Goal: Information Seeking & Learning: Learn about a topic

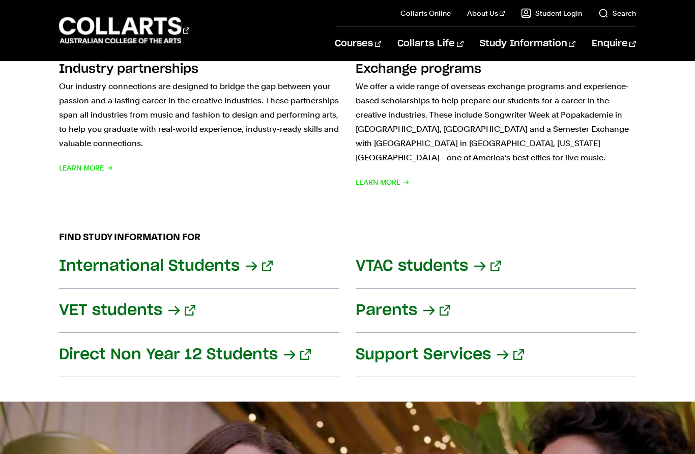
scroll to position [1143, 0]
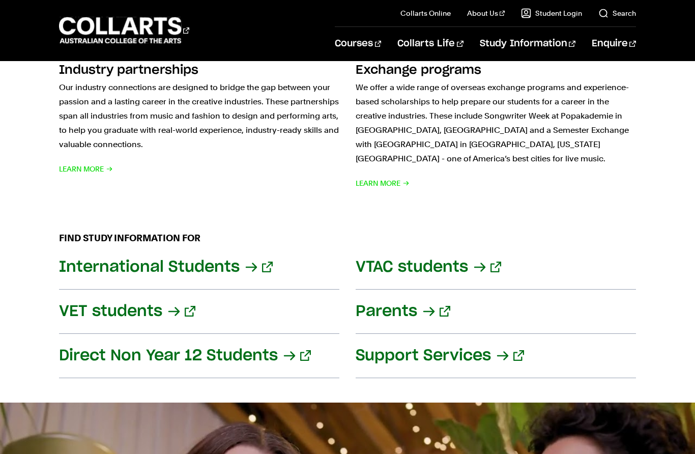
click at [77, 305] on link "VET students" at bounding box center [199, 311] width 280 height 44
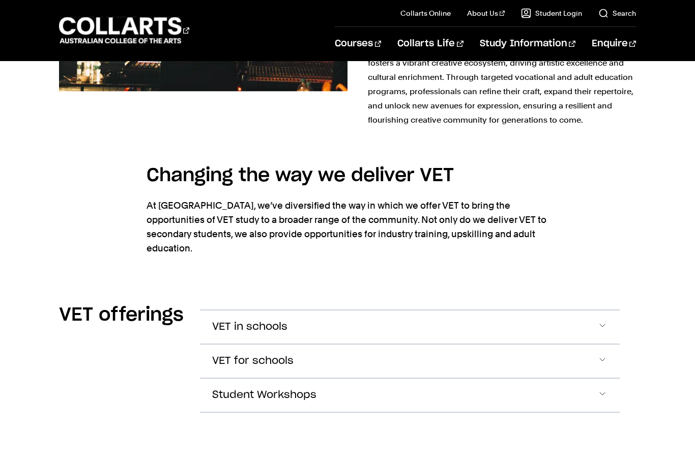
scroll to position [1160, 0]
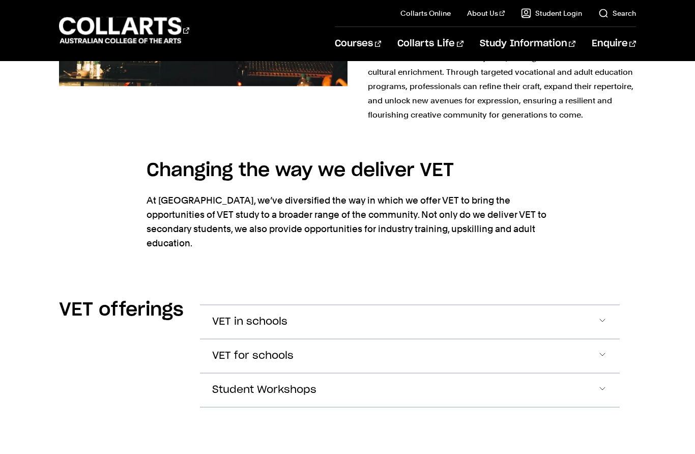
click at [600, 315] on span "Accordion Section" at bounding box center [602, 321] width 10 height 13
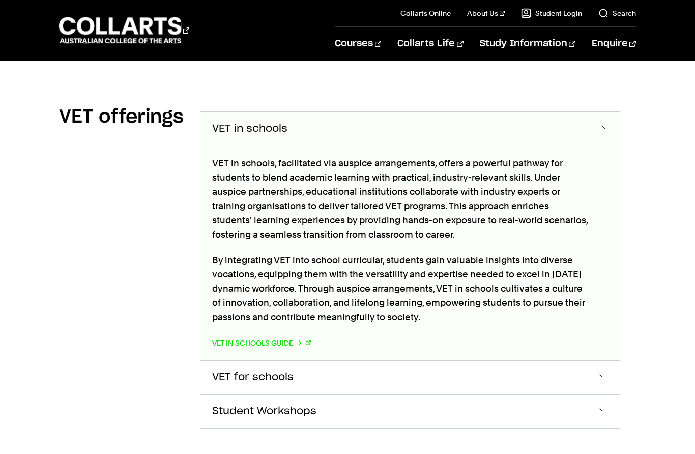
scroll to position [1354, 0]
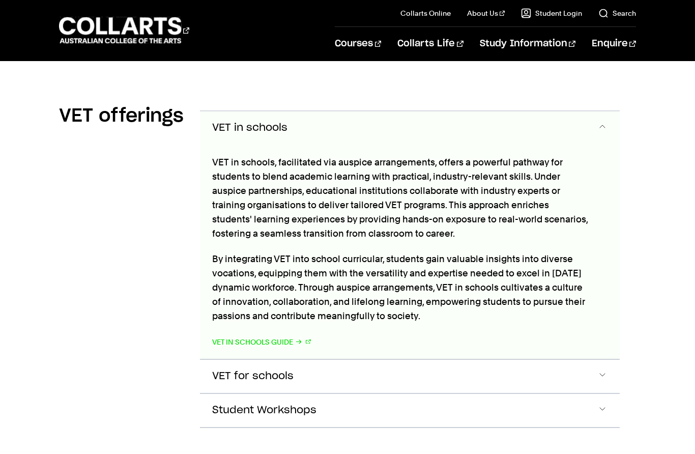
click at [602, 370] on span "Accordion Section" at bounding box center [602, 376] width 10 height 13
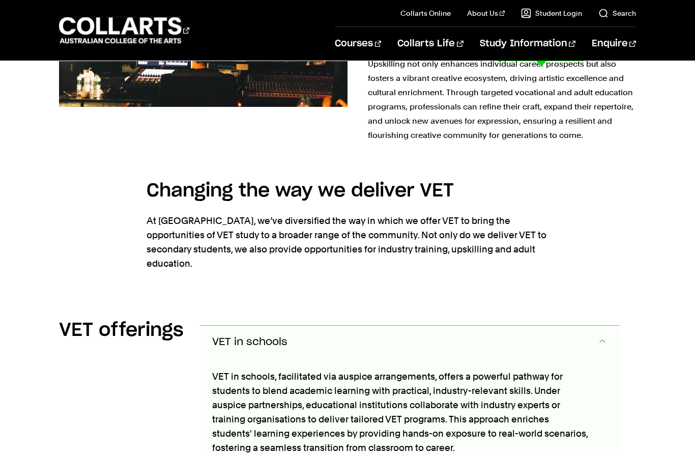
scroll to position [1149, 0]
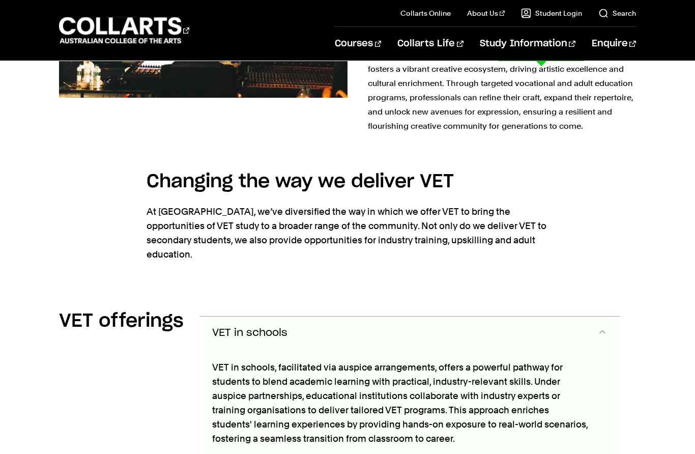
click at [130, 274] on icon at bounding box center [129, 267] width 16 height 16
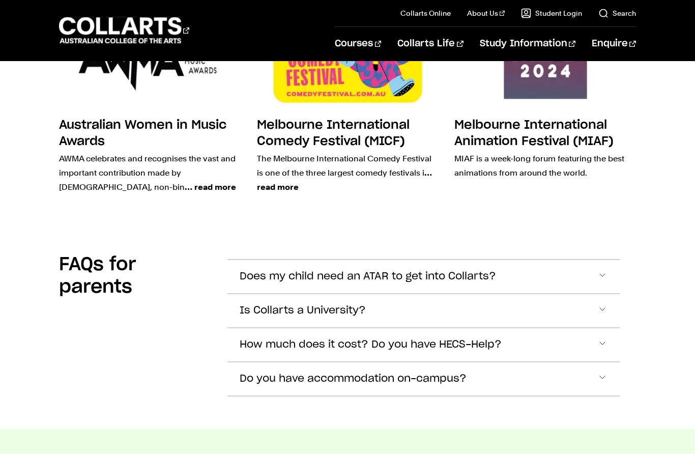
scroll to position [2788, 0]
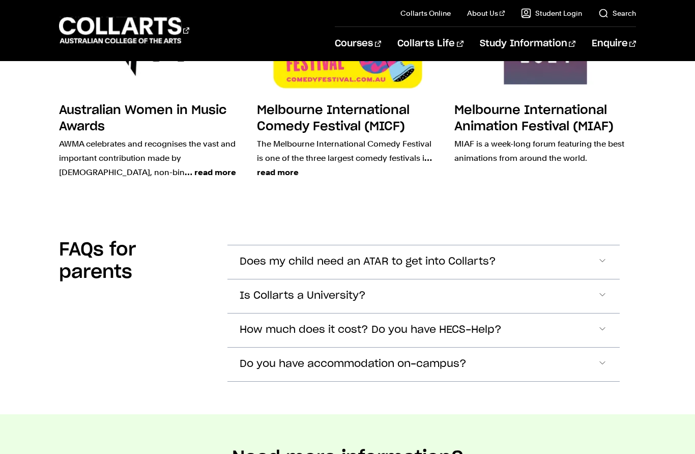
click at [598, 289] on span "Accordion Section" at bounding box center [602, 295] width 10 height 13
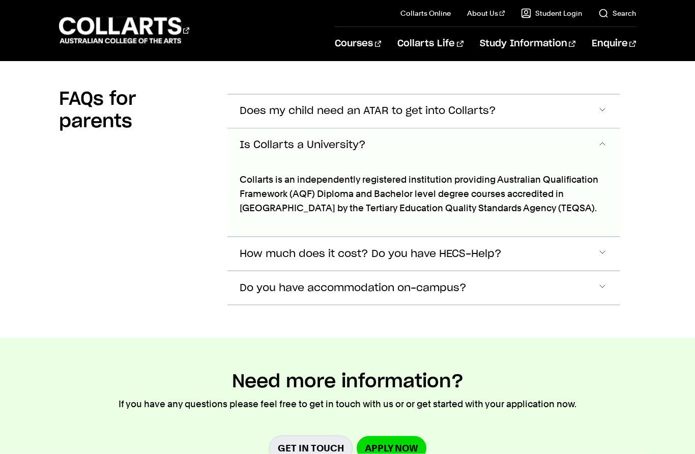
scroll to position [2948, 0]
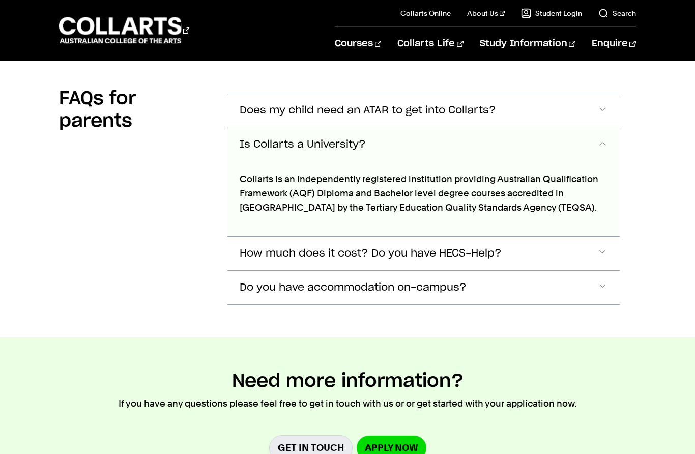
click at [604, 247] on span "Accordion Section" at bounding box center [602, 253] width 10 height 13
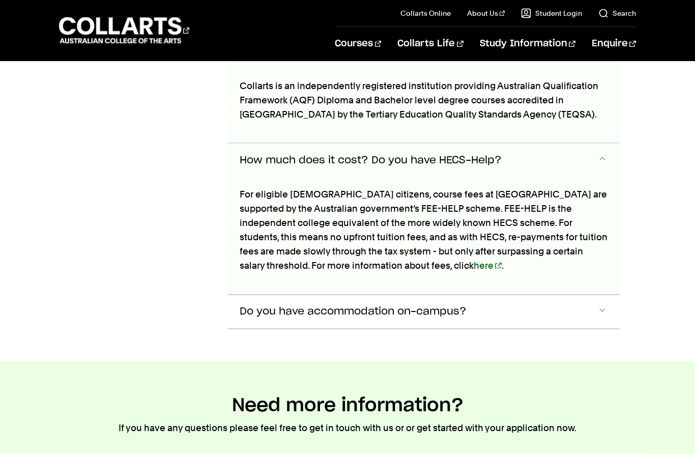
scroll to position [3041, 0]
click at [474, 259] on link "here" at bounding box center [488, 264] width 28 height 11
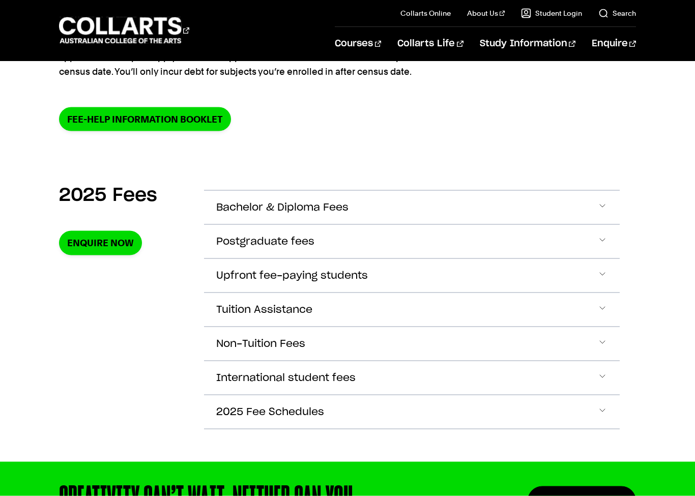
click at [602, 201] on span "Accordion Section" at bounding box center [602, 207] width 10 height 13
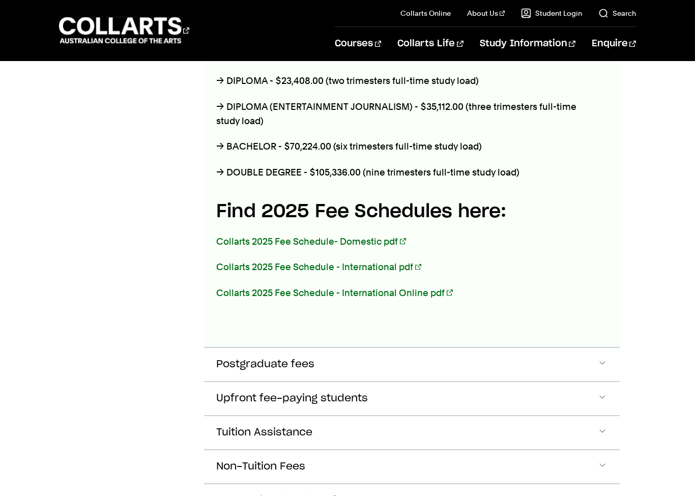
scroll to position [509, 0]
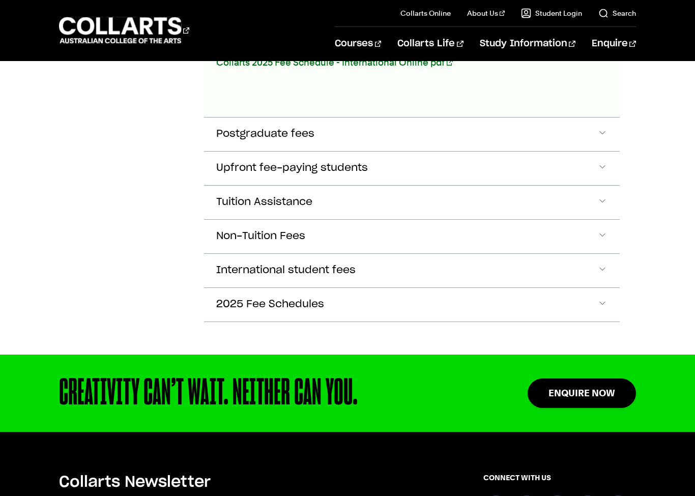
click at [310, 301] on span "2025 Fee Schedules" at bounding box center [270, 305] width 108 height 12
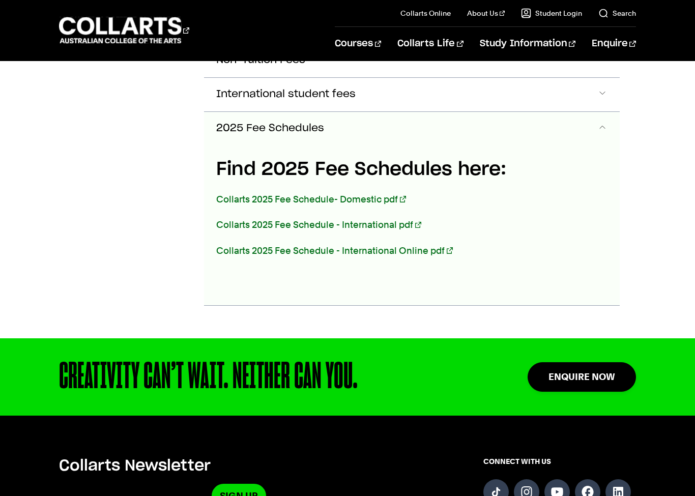
scroll to position [935, 0]
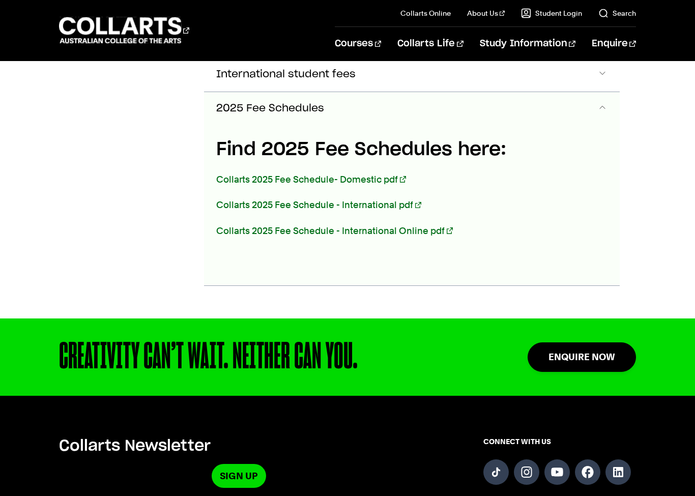
click at [387, 179] on link "Collarts 2025 Fee Schedule- Domestic pdf" at bounding box center [311, 179] width 190 height 11
